Goal: Task Accomplishment & Management: Complete application form

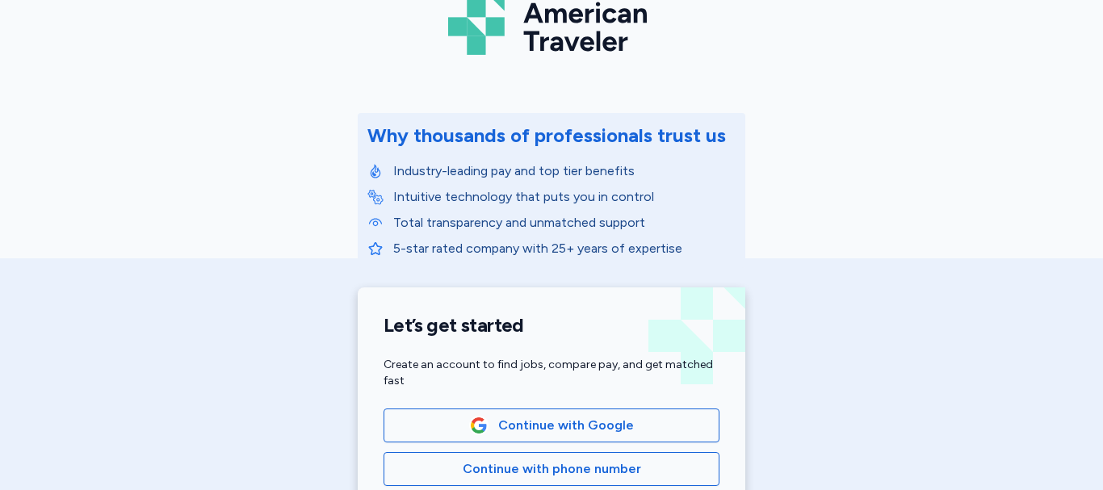
scroll to position [129, 0]
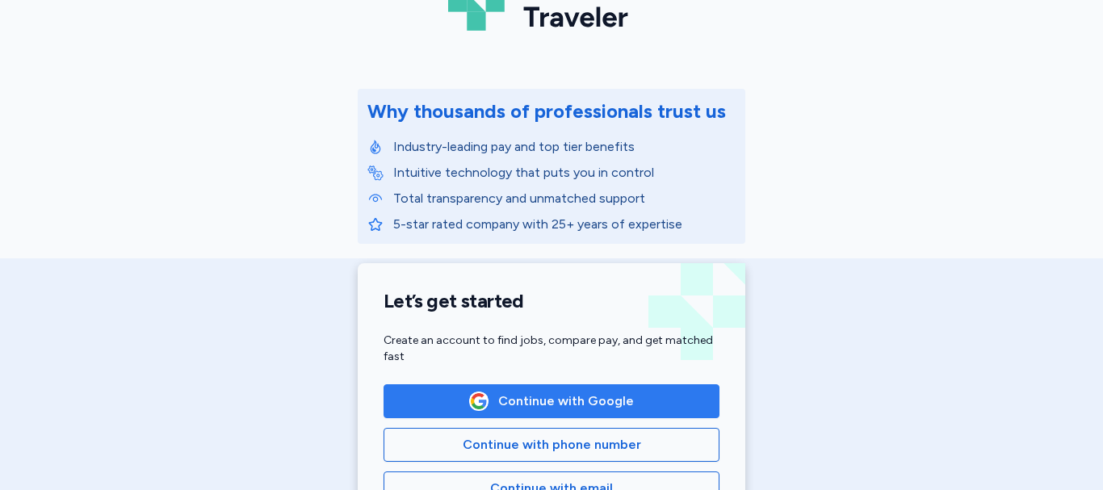
click at [669, 404] on span "Continue with Google" at bounding box center [551, 401] width 308 height 19
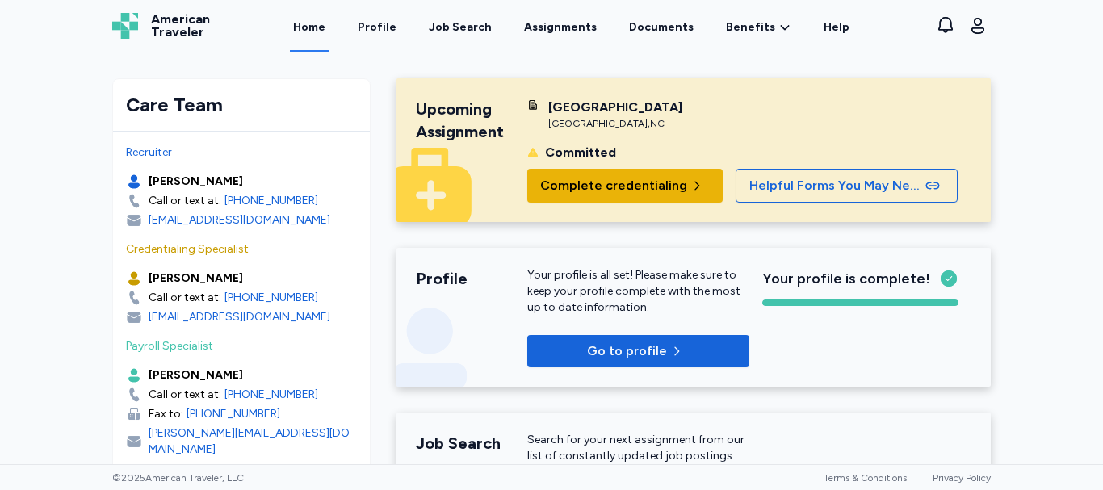
click at [673, 203] on button "Complete credentialing" at bounding box center [624, 186] width 195 height 34
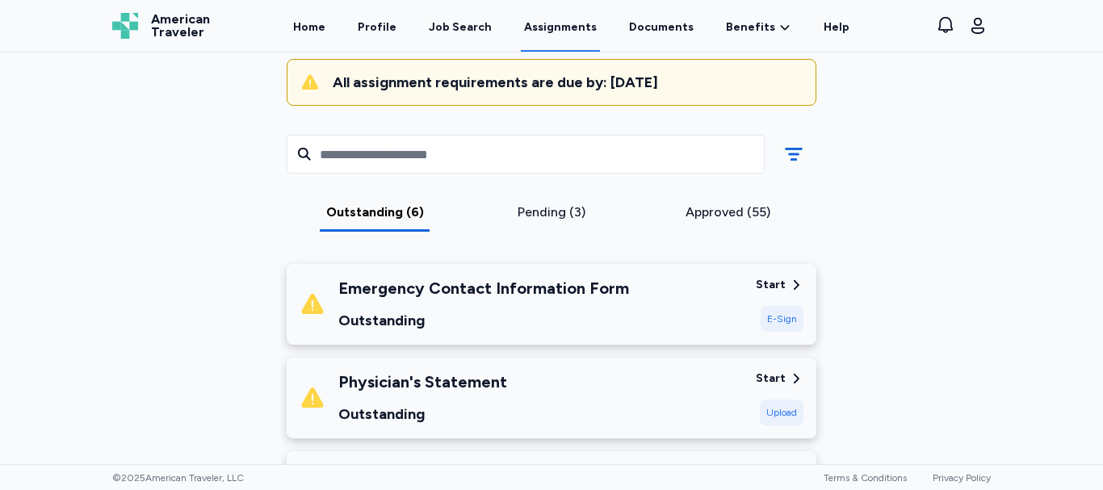
scroll to position [194, 0]
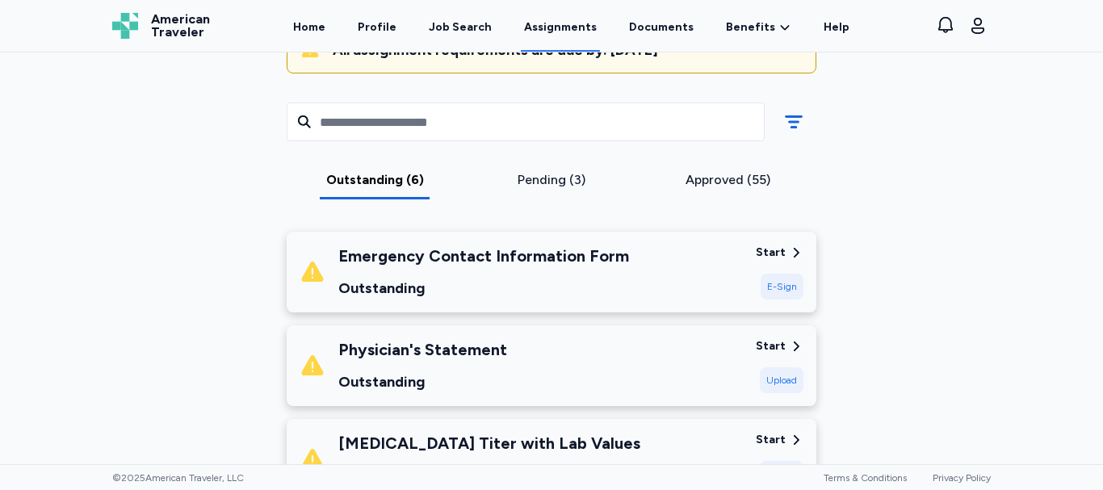
click at [767, 338] on div "Physician's Statement Outstanding Start Upload" at bounding box center [552, 365] width 530 height 81
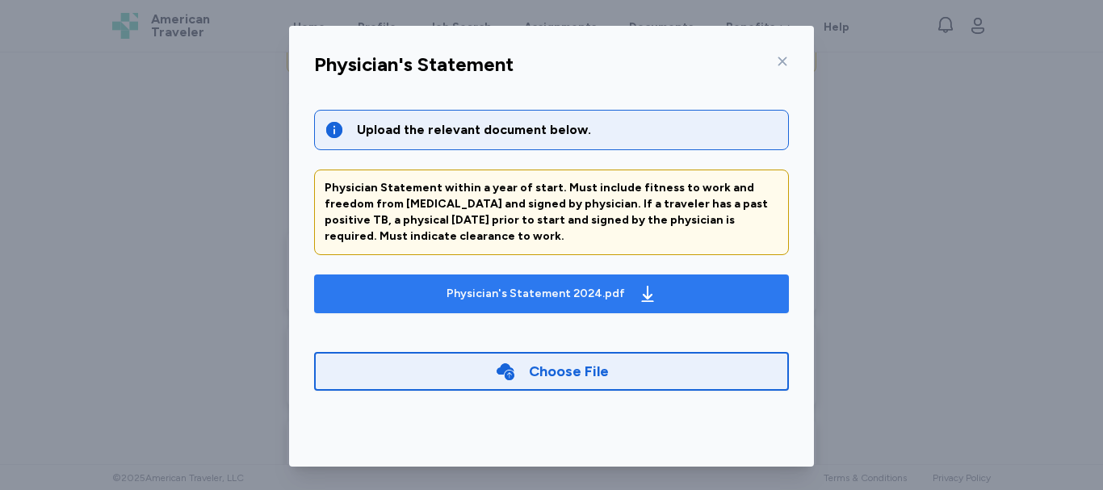
click at [638, 292] on icon "button" at bounding box center [647, 293] width 19 height 19
